Goal: Find specific page/section: Find specific page/section

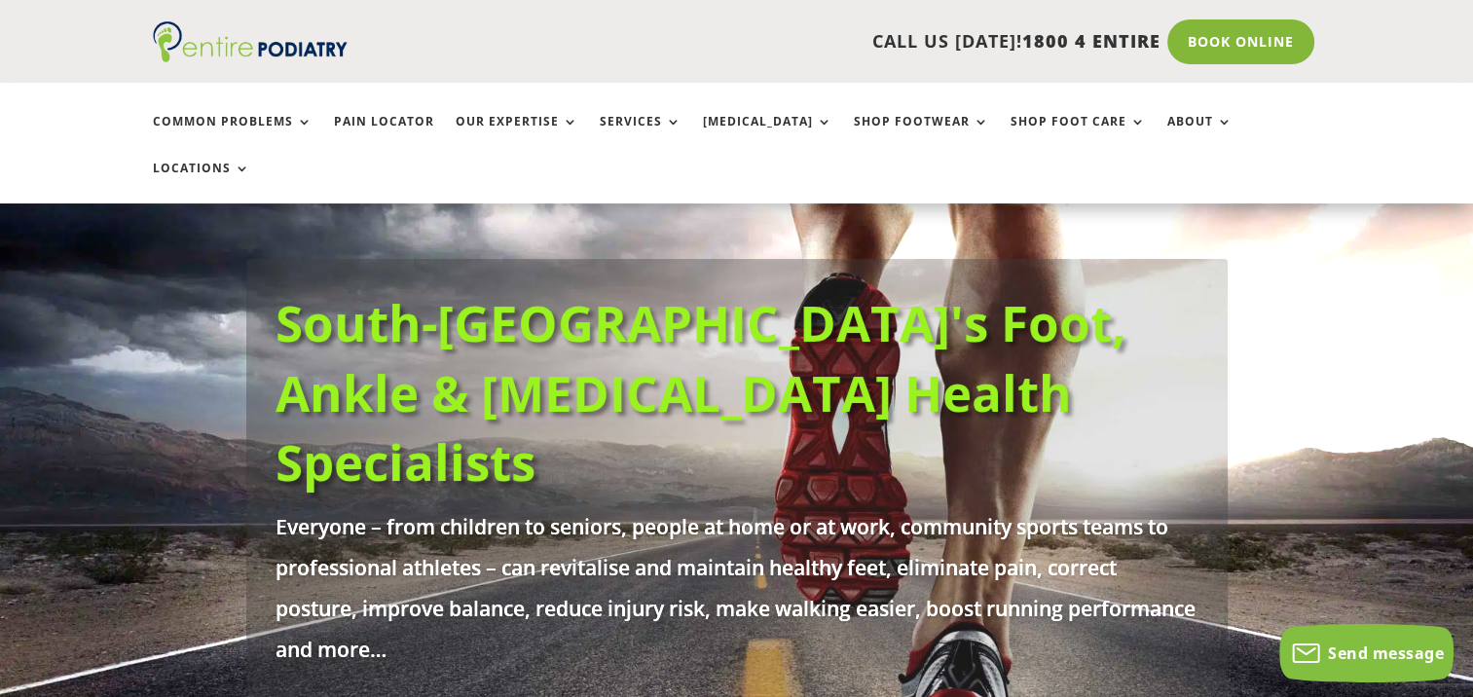
scroll to position [93, 0]
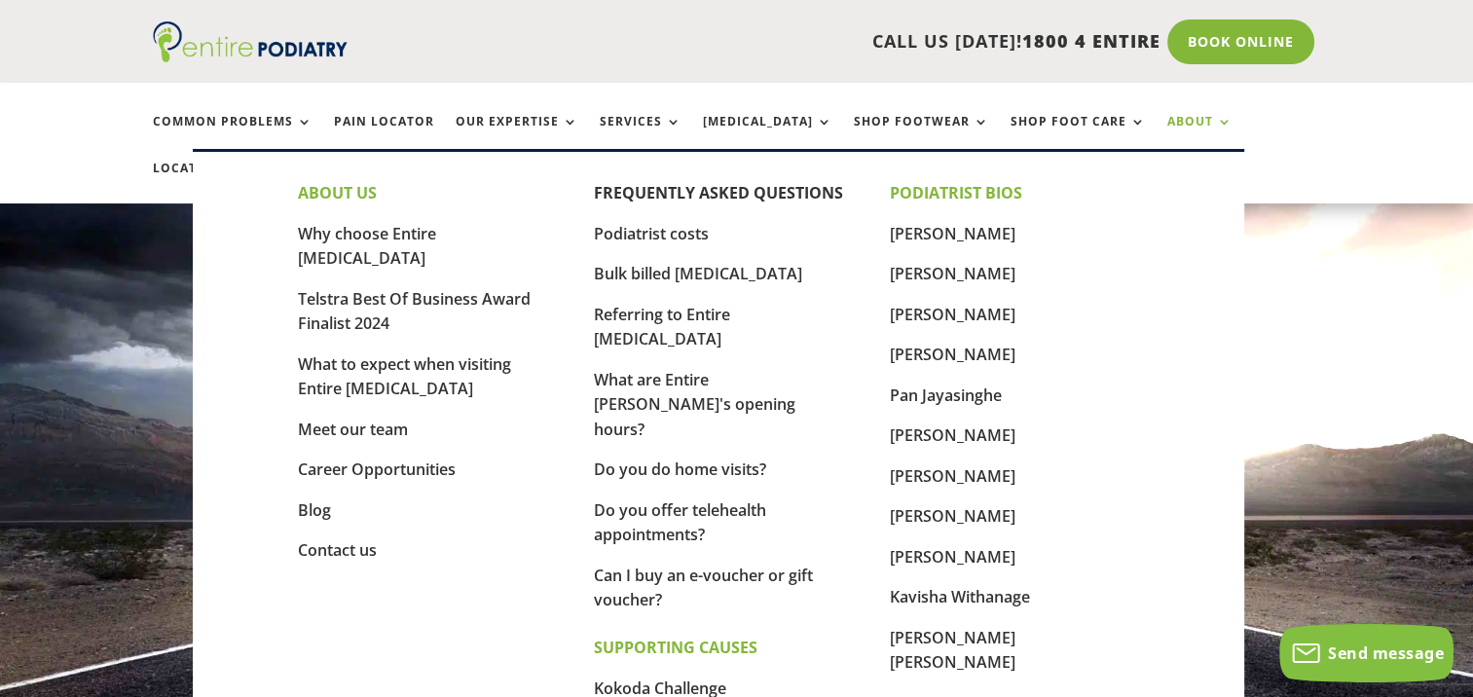
click at [1168, 123] on link "About" at bounding box center [1200, 136] width 65 height 42
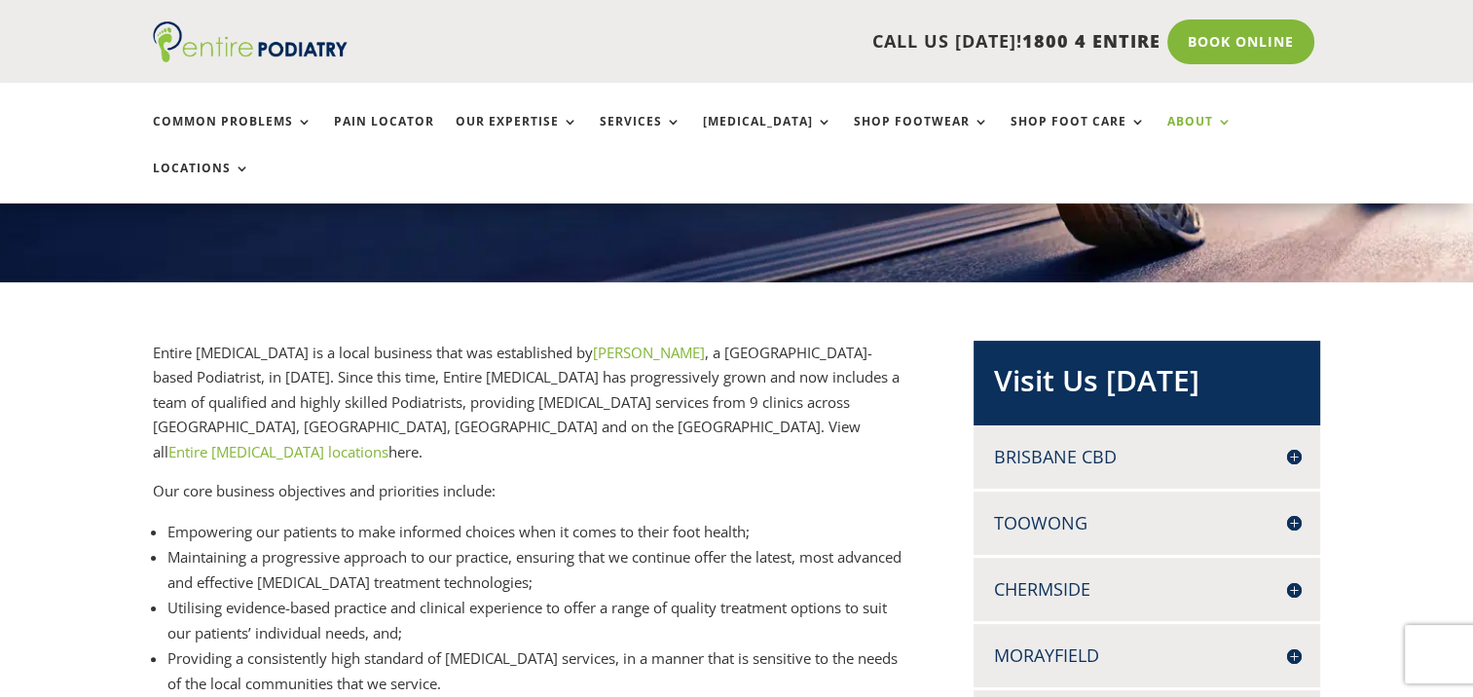
scroll to position [288, 0]
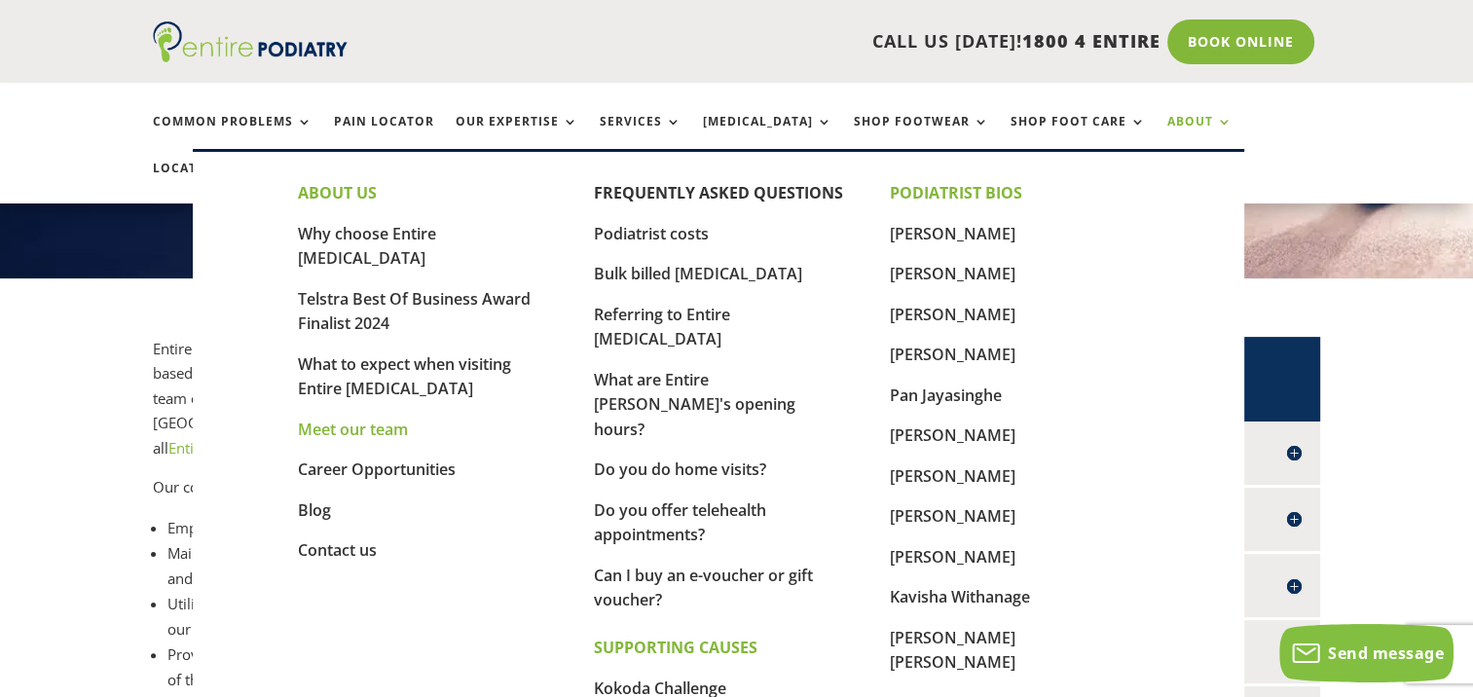
click at [370, 419] on link "Meet our team" at bounding box center [353, 429] width 110 height 21
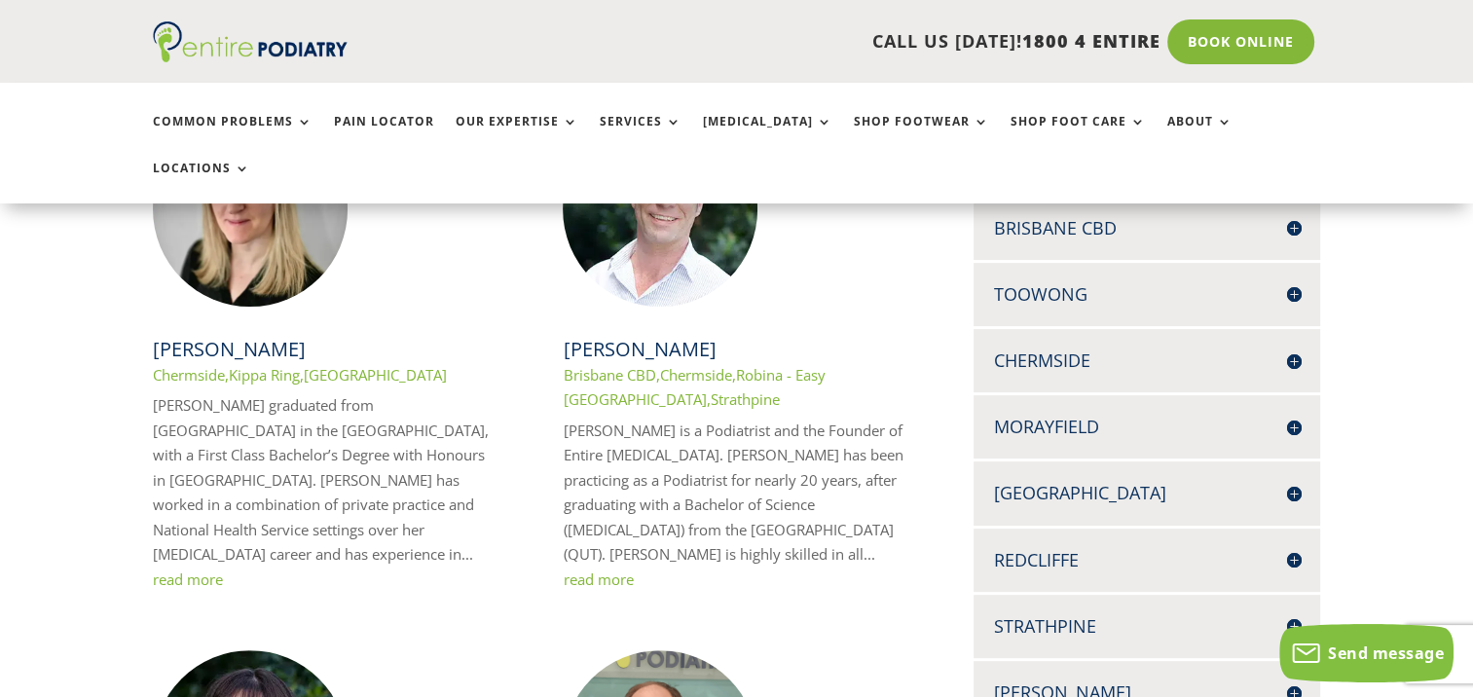
scroll to position [518, 0]
